Goal: Check status

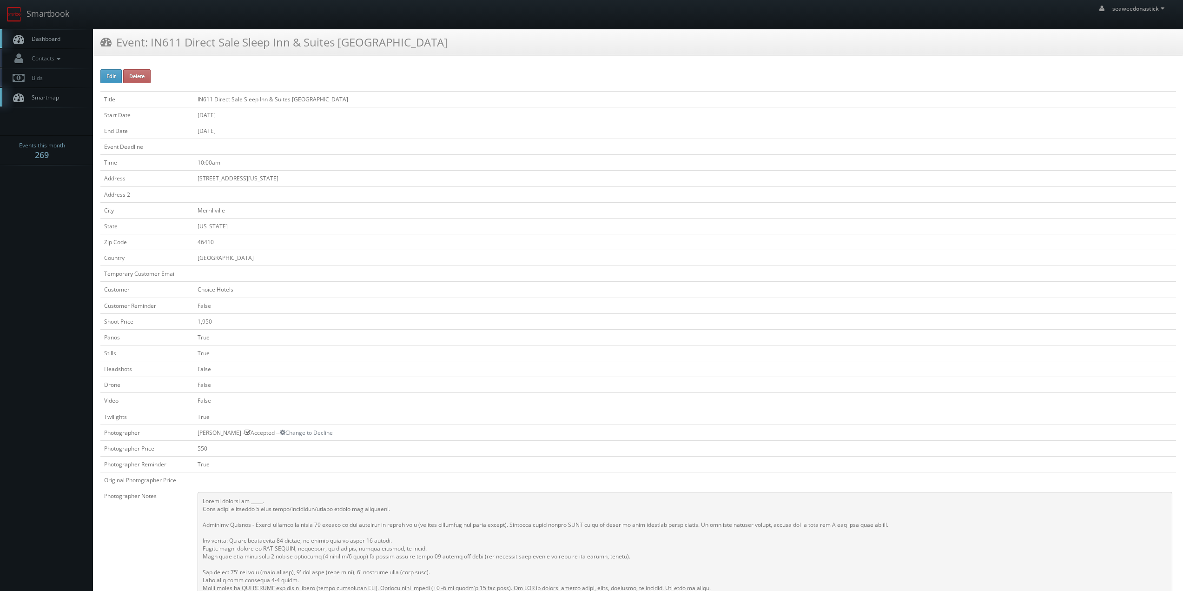
click at [53, 31] on link "Dashboard" at bounding box center [46, 38] width 93 height 19
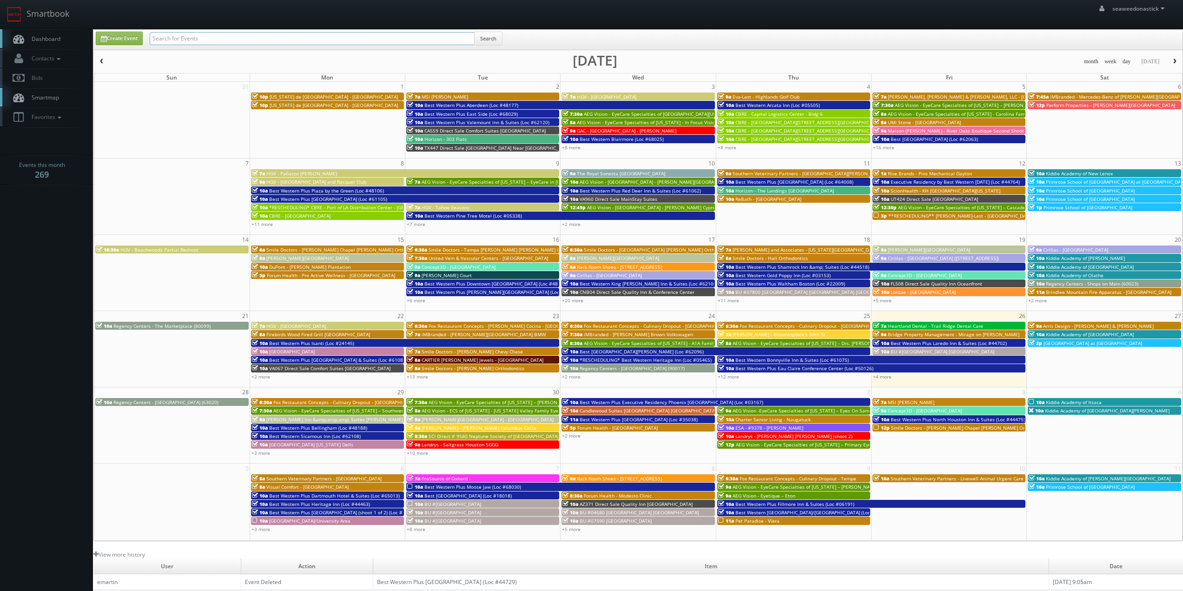
drag, startPoint x: 0, startPoint y: 0, endPoint x: 180, endPoint y: 37, distance: 184.2
click at [180, 37] on input "text" at bounding box center [312, 38] width 325 height 13
paste input "GA737"
type input "GA737"
click at [492, 33] on button "Search" at bounding box center [488, 39] width 28 height 14
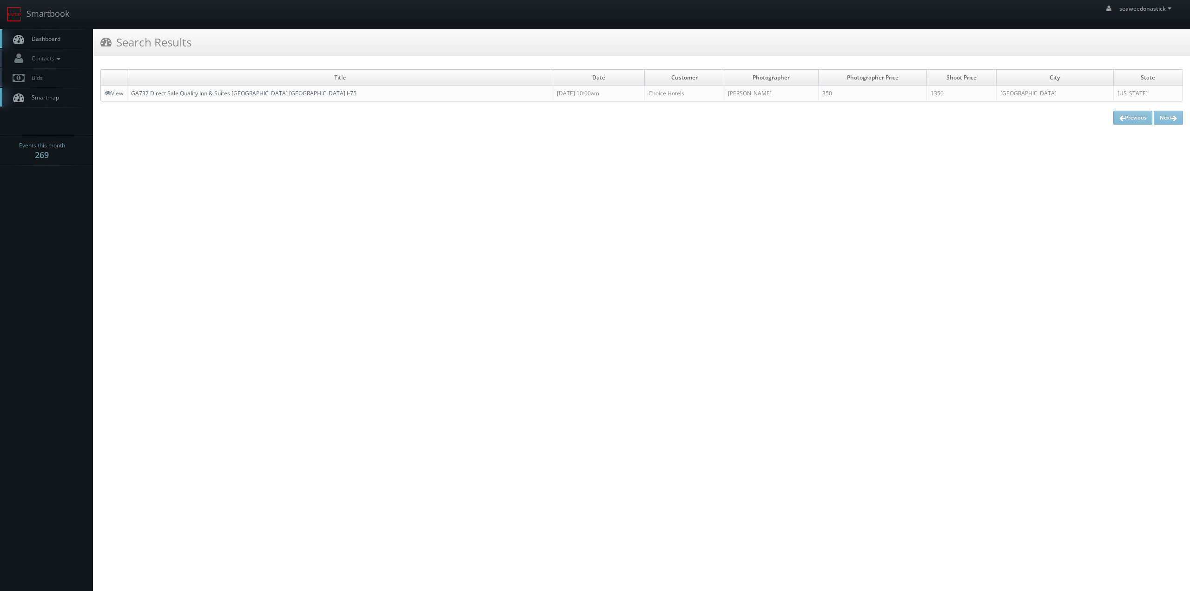
click at [189, 93] on link "GA737 Direct Sale Quality Inn & Suites Stockbridge Atlanta South I-75" at bounding box center [243, 93] width 225 height 8
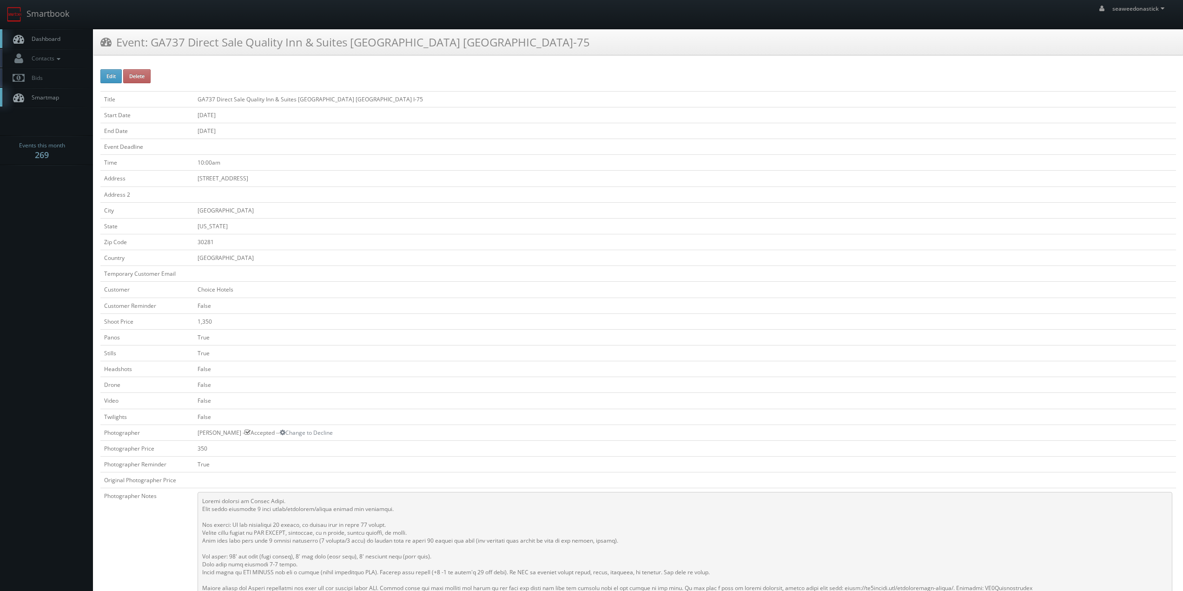
click at [62, 42] on link "Dashboard" at bounding box center [46, 38] width 93 height 19
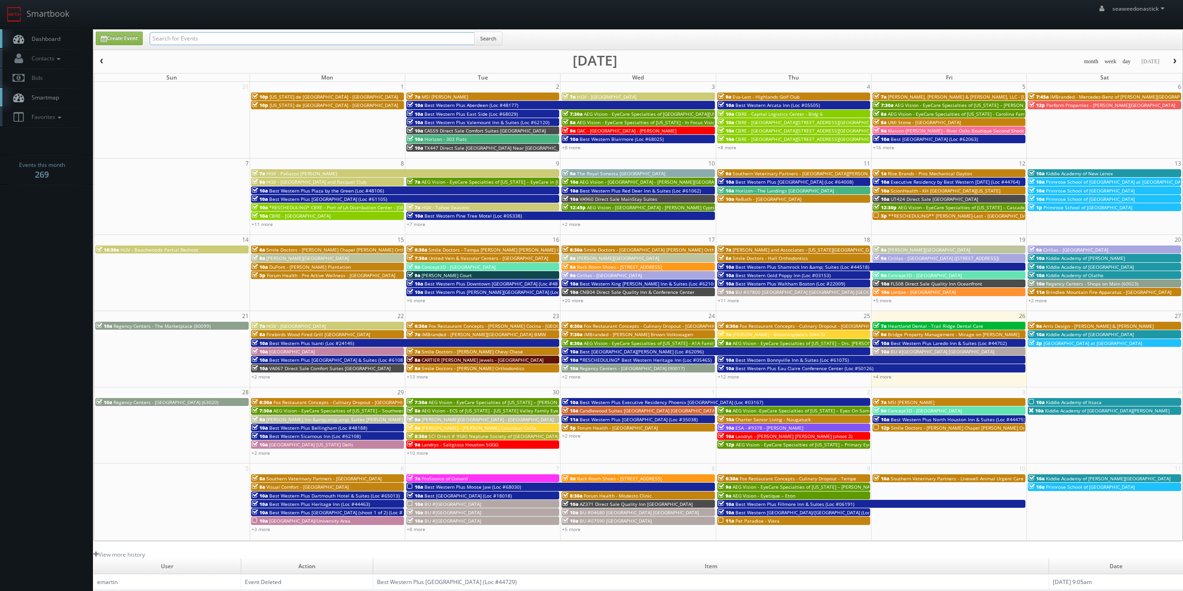
click at [260, 33] on input "text" at bounding box center [312, 38] width 325 height 13
paste input "(09-03-25) Best Western Blairmore (Loc #68025)"
drag, startPoint x: 182, startPoint y: 40, endPoint x: 203, endPoint y: 50, distance: 22.5
click at [18, 56] on body "Smartbook Toggle Side Navigation Toggle Top Navigation seaweedonastick seaweedo…" at bounding box center [591, 366] width 1183 height 733
type input "Best Western Blairmore (Loc #68025)"
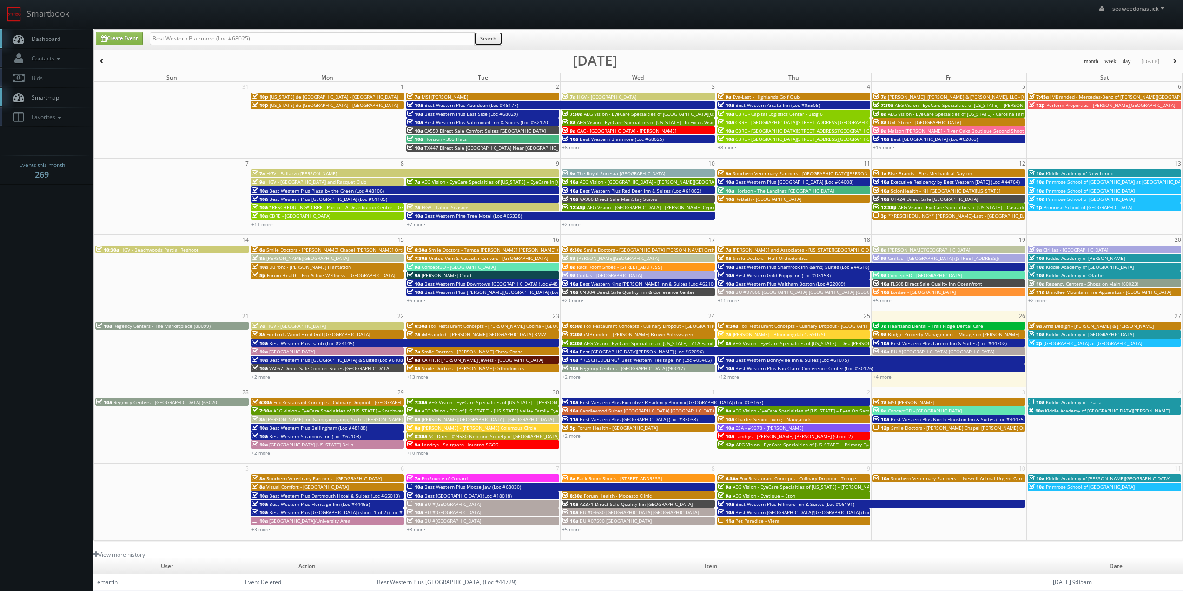
click at [477, 33] on button "Search" at bounding box center [488, 39] width 28 height 14
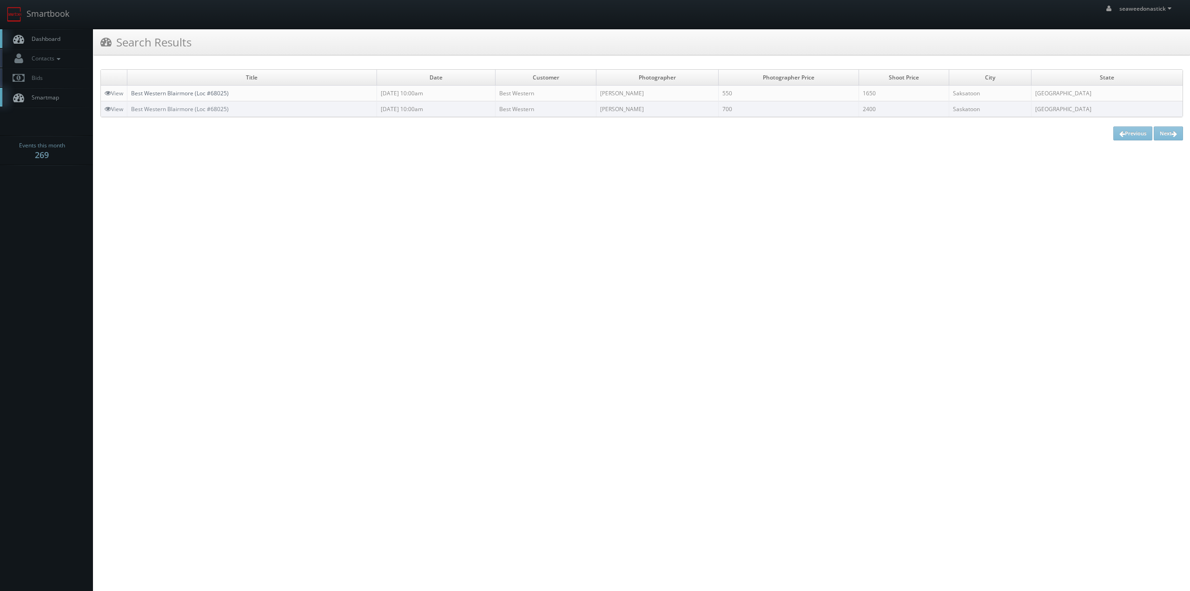
click at [198, 94] on link "Best Western Blairmore (Loc #68025)" at bounding box center [180, 93] width 98 height 8
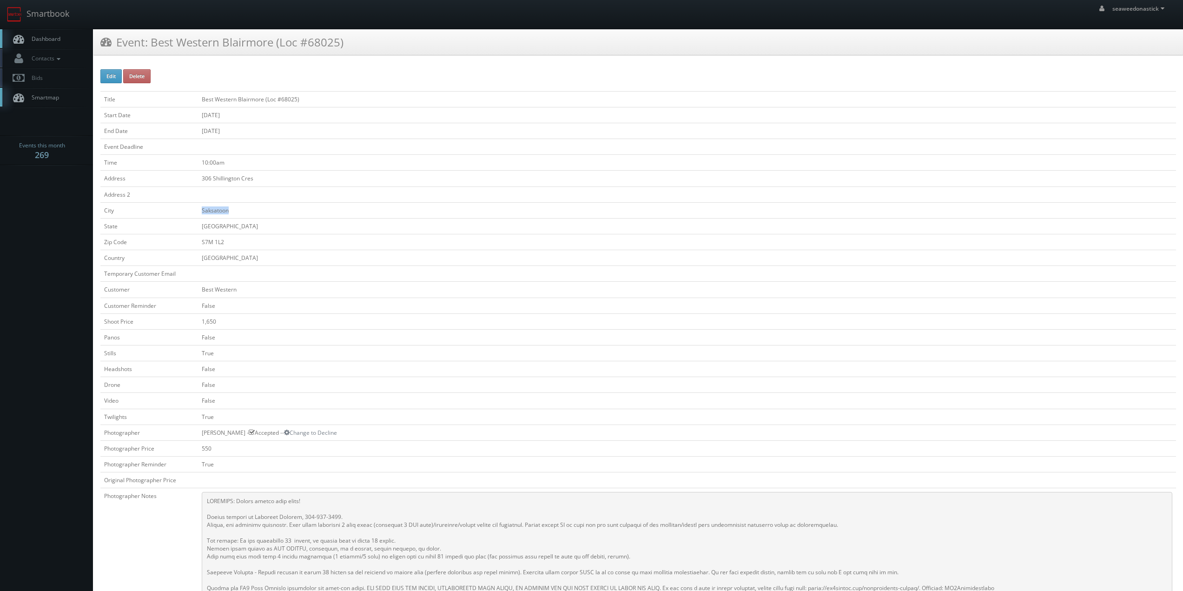
drag, startPoint x: 199, startPoint y: 212, endPoint x: 232, endPoint y: 212, distance: 33.0
click at [232, 212] on td "Saksatoon" at bounding box center [687, 210] width 978 height 16
copy td "Saksatoon"
drag, startPoint x: 199, startPoint y: 224, endPoint x: 245, endPoint y: 228, distance: 46.7
click at [246, 228] on td "[GEOGRAPHIC_DATA]" at bounding box center [687, 226] width 978 height 16
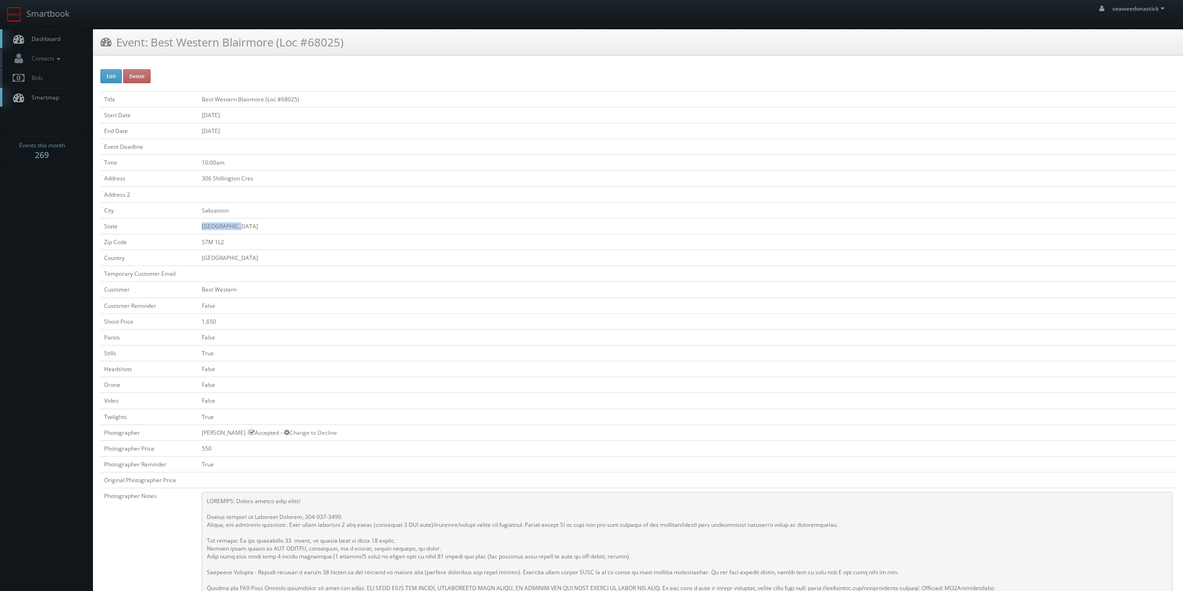
copy td "[GEOGRAPHIC_DATA]"
click at [235, 214] on td "Saksatoon" at bounding box center [687, 210] width 978 height 16
